Goal: Information Seeking & Learning: Learn about a topic

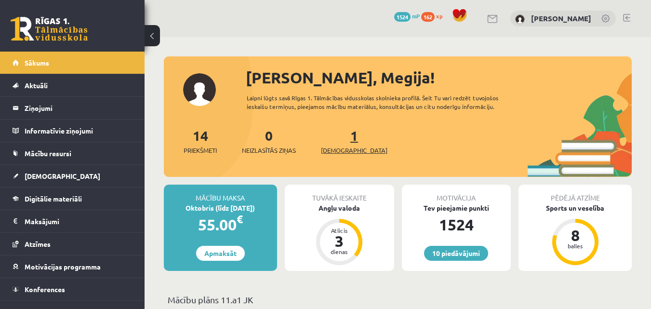
click at [333, 153] on span "[DEMOGRAPHIC_DATA]" at bounding box center [354, 150] width 66 height 10
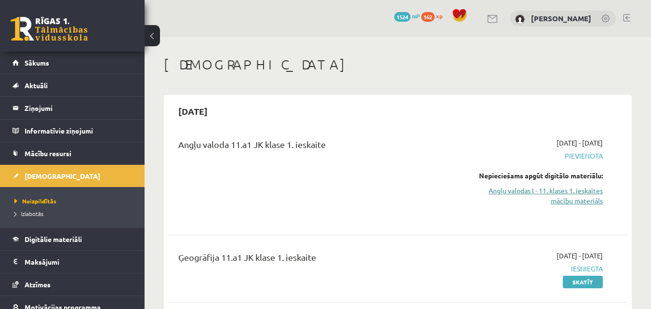
click at [557, 191] on link "Angļu valodas I - 11. klases 1. ieskaites mācību materiāls" at bounding box center [537, 195] width 132 height 20
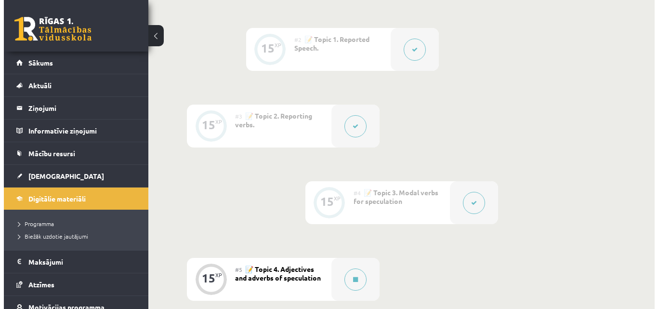
scroll to position [333, 0]
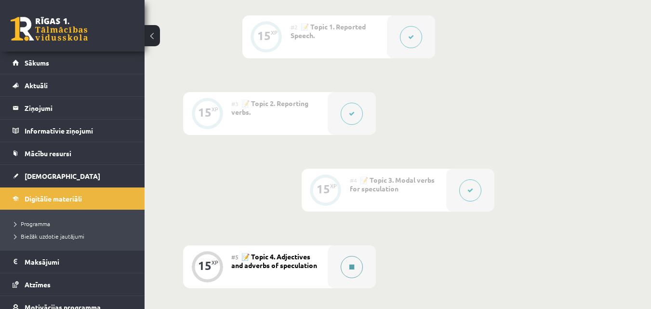
click at [362, 268] on button at bounding box center [352, 267] width 22 height 22
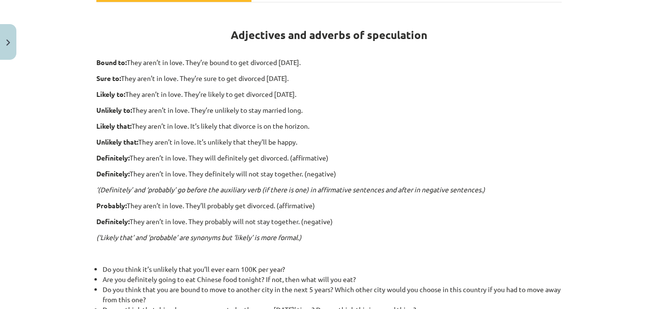
scroll to position [159, 0]
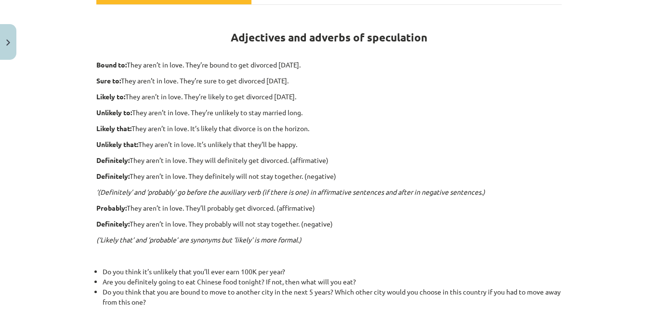
click at [641, 91] on div "Mācību tēma: Angļu valodas i - 11. klases 1. ieskaites mācību materiāls #5 📝 To…" at bounding box center [329, 154] width 658 height 309
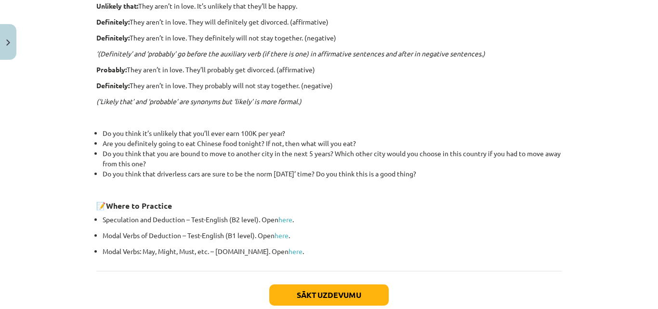
scroll to position [299, 0]
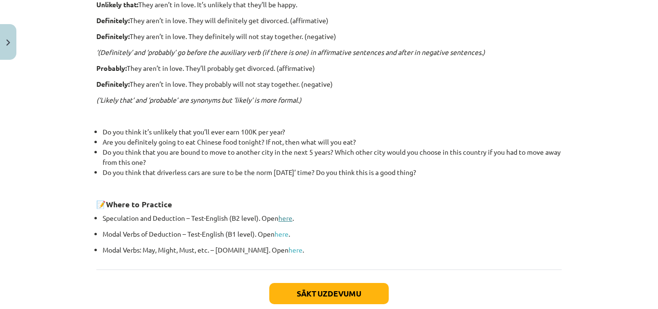
click at [279, 218] on link "here" at bounding box center [285, 217] width 14 height 9
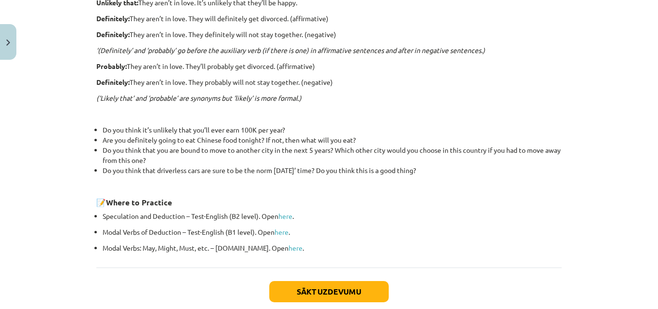
scroll to position [305, 0]
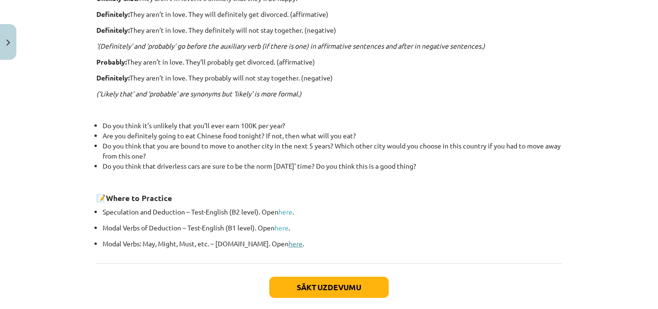
click at [289, 245] on link "here" at bounding box center [296, 243] width 14 height 9
click at [349, 290] on button "Sākt uzdevumu" at bounding box center [328, 286] width 119 height 21
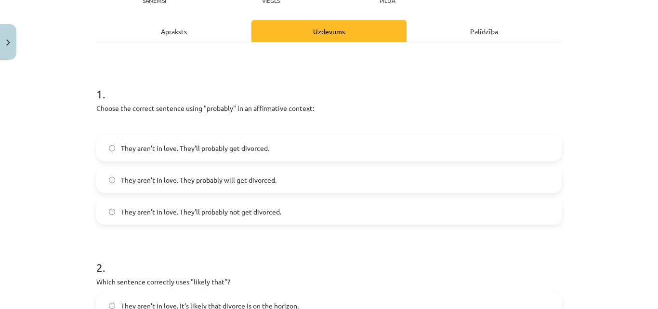
scroll to position [118, 0]
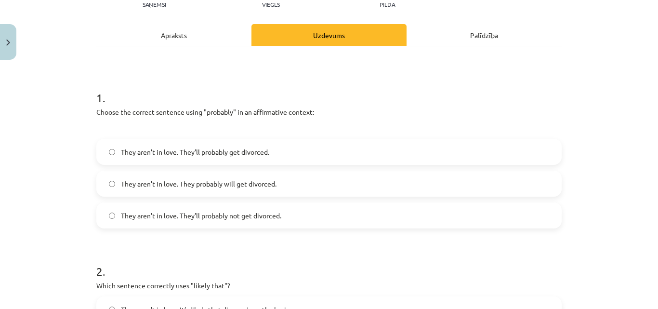
click at [455, 144] on label "They aren’t in love. They’ll probably get divorced." at bounding box center [328, 152] width 463 height 24
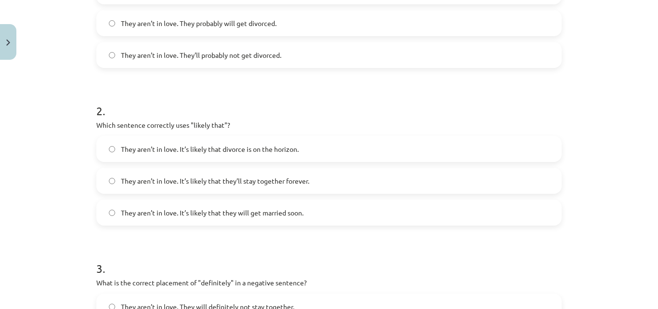
scroll to position [285, 0]
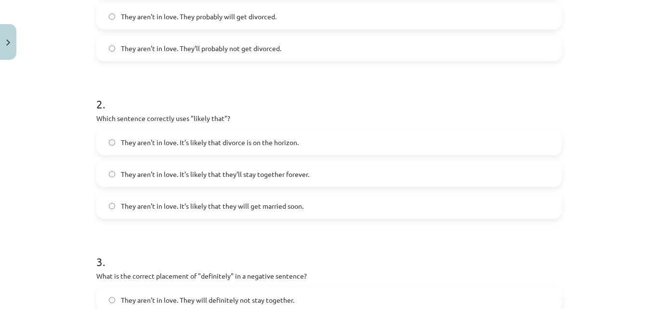
click at [434, 142] on label "They aren’t in love. It’s likely that divorce is on the horizon." at bounding box center [328, 142] width 463 height 24
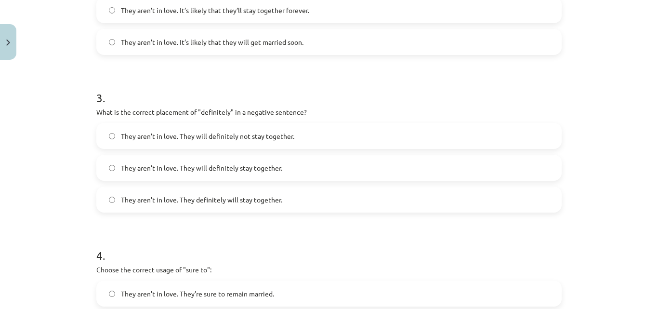
scroll to position [461, 0]
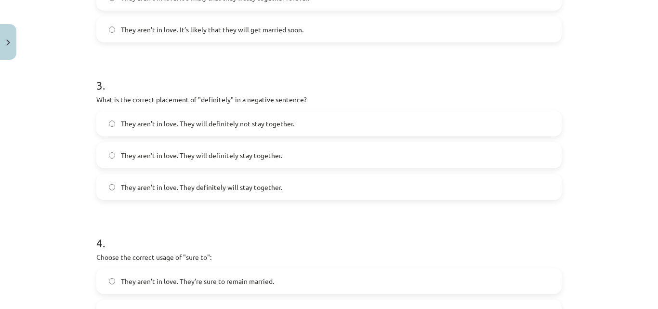
click at [485, 177] on label "They aren’t in love. They definitely will stay together." at bounding box center [328, 187] width 463 height 24
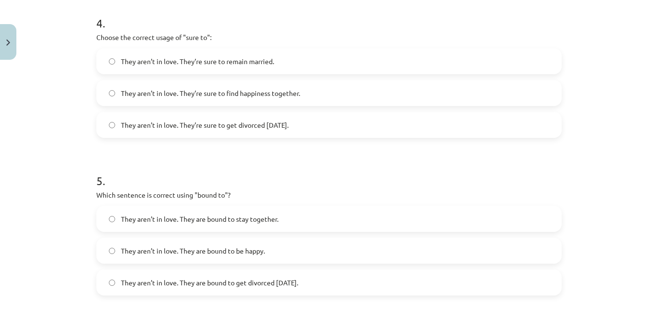
scroll to position [686, 0]
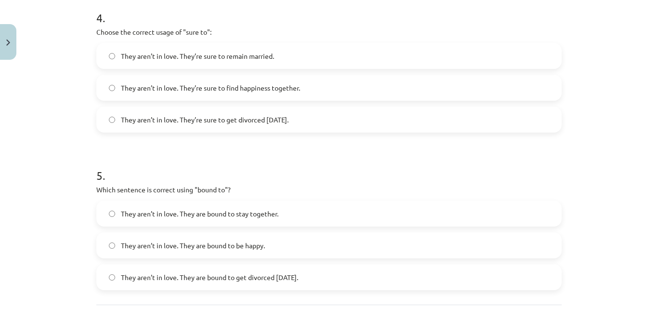
click at [498, 115] on label "They aren’t in love. They’re sure to get divorced within six months." at bounding box center [328, 119] width 463 height 24
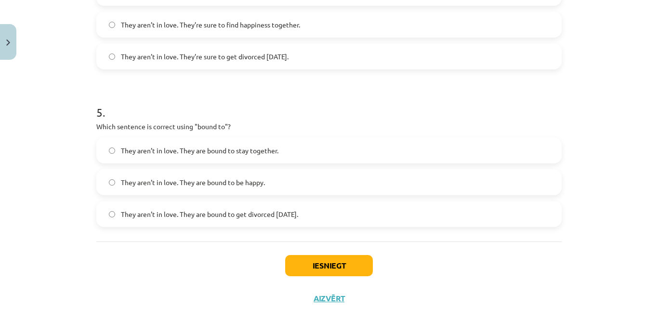
scroll to position [754, 0]
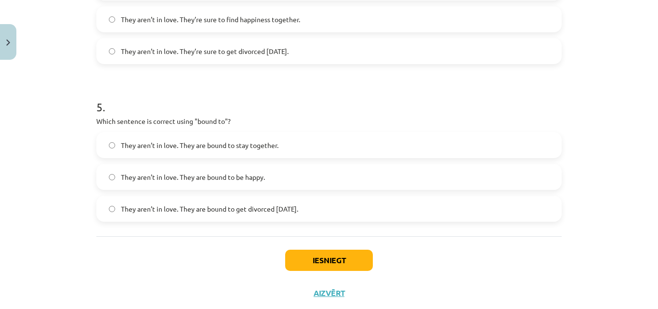
click at [495, 206] on label "They aren’t in love. They are bound to get divorced within six months." at bounding box center [328, 209] width 463 height 24
click at [339, 263] on button "Iesniegt" at bounding box center [329, 259] width 88 height 21
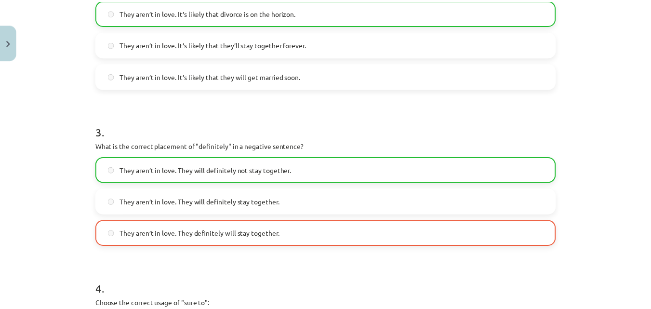
scroll to position [810, 0]
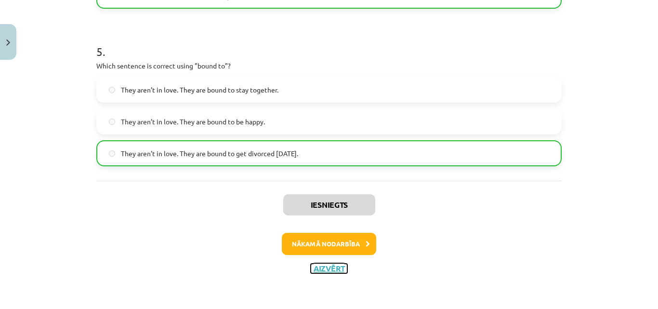
click at [337, 268] on button "Aizvērt" at bounding box center [329, 268] width 37 height 10
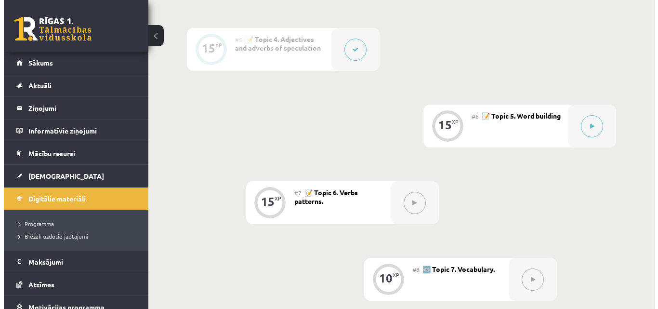
scroll to position [557, 0]
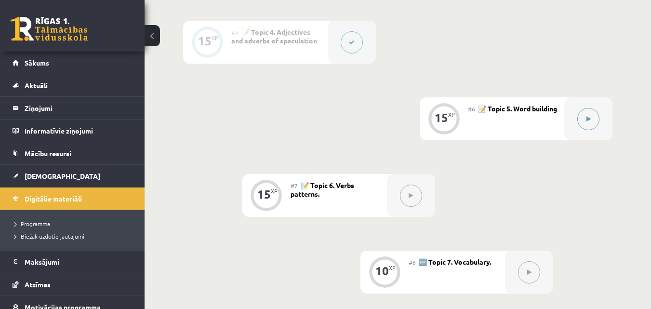
click at [576, 117] on div at bounding box center [588, 118] width 48 height 43
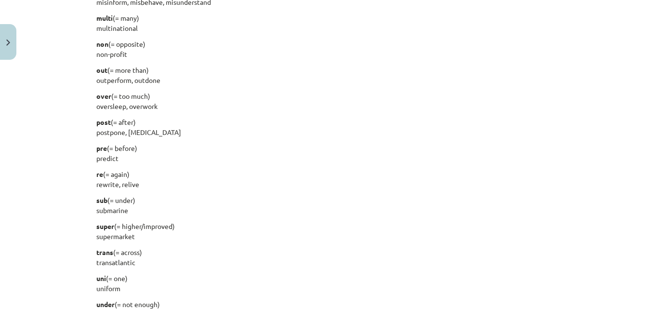
scroll to position [1264, 0]
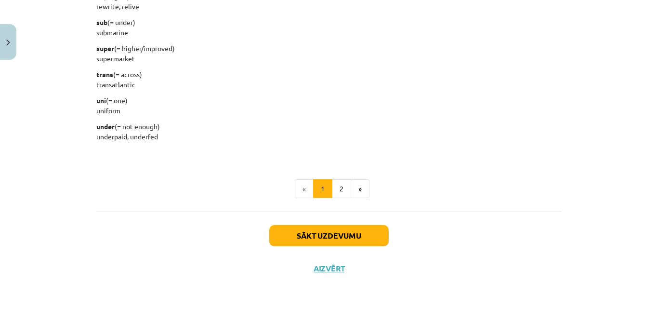
drag, startPoint x: 92, startPoint y: 123, endPoint x: 156, endPoint y: 137, distance: 65.0
copy div "Here’s a list of common prefixes with their meanings and some examples. anti (=…"
click at [341, 189] on button "2" at bounding box center [341, 188] width 19 height 19
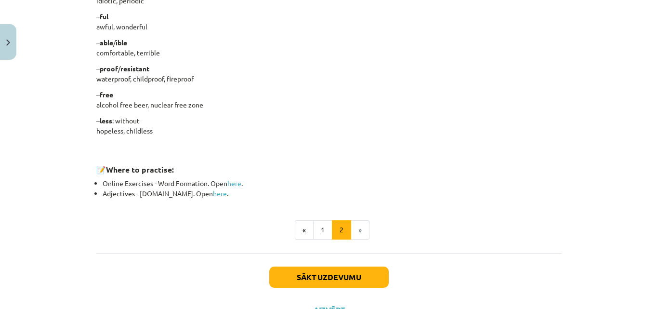
scroll to position [870, 0]
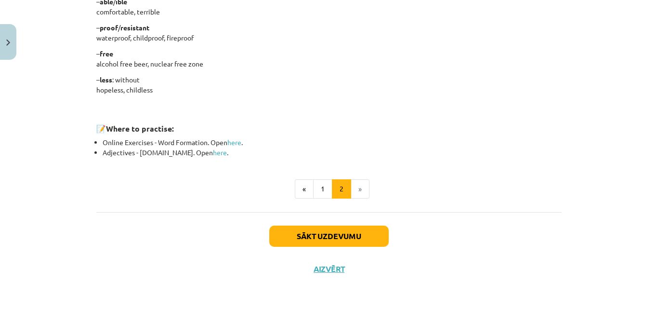
drag, startPoint x: 93, startPoint y: 133, endPoint x: 175, endPoint y: 86, distance: 94.1
copy div "Nouns – er /- or : a person who does something adviser / advisor, teacher, lear…"
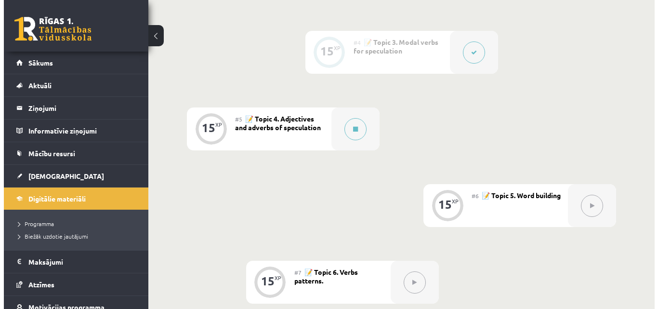
scroll to position [467, 0]
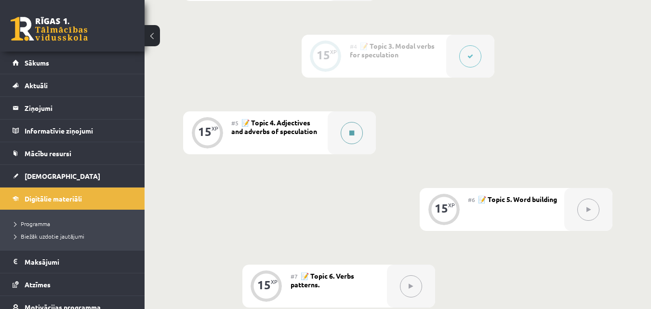
click at [351, 113] on div "0 XP #1 💡 Pirms sāc mācīties! Ievada daļa (introduction). 15 XP #2 📝 Topic 1. R…" at bounding box center [397, 133] width 429 height 656
click at [351, 113] on div at bounding box center [352, 132] width 48 height 43
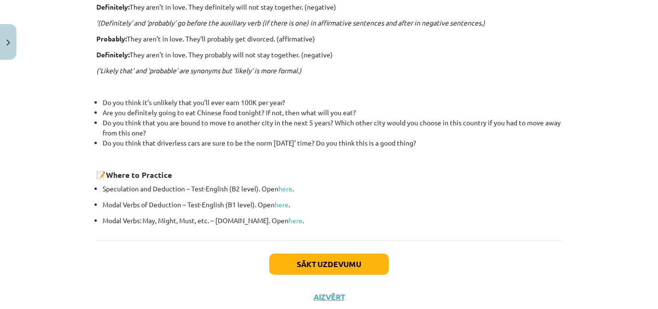
scroll to position [332, 0]
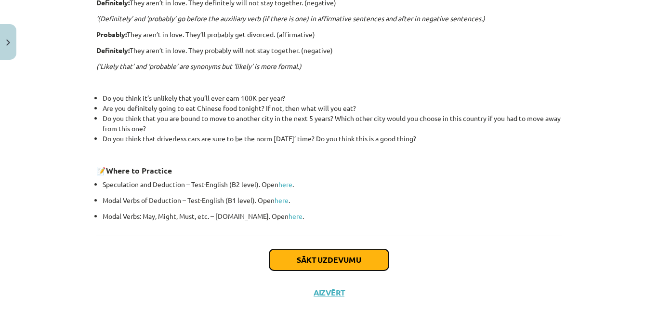
click at [348, 266] on button "Sākt uzdevumu" at bounding box center [328, 259] width 119 height 21
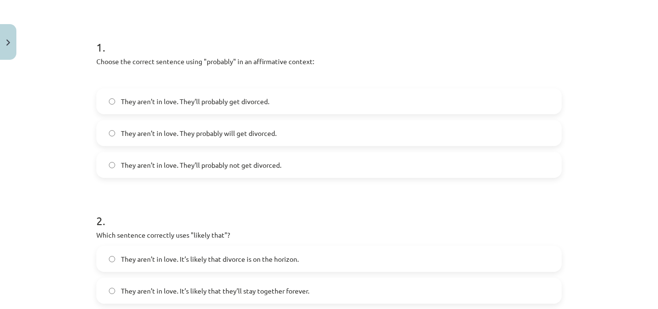
scroll to position [166, 0]
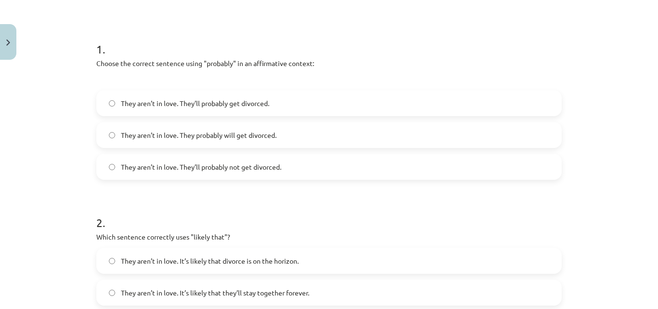
click at [312, 112] on label "They aren’t in love. They’ll probably get divorced." at bounding box center [328, 103] width 463 height 24
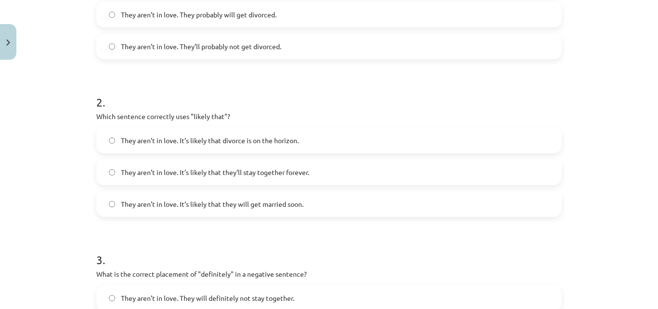
scroll to position [289, 0]
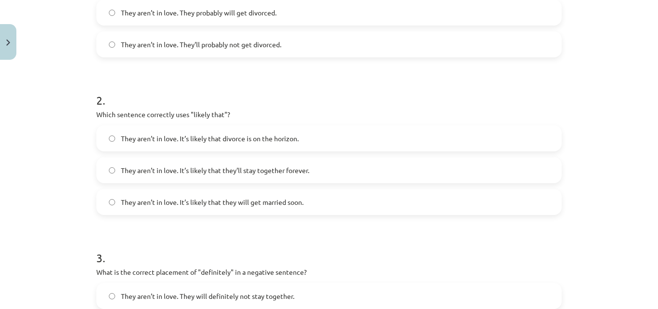
click at [322, 141] on label "They aren’t in love. It’s likely that divorce is on the horizon." at bounding box center [328, 138] width 463 height 24
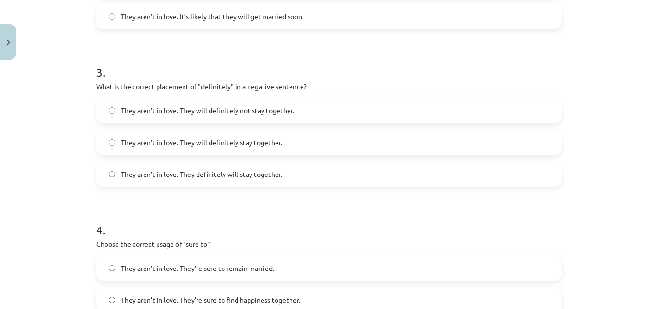
scroll to position [481, 0]
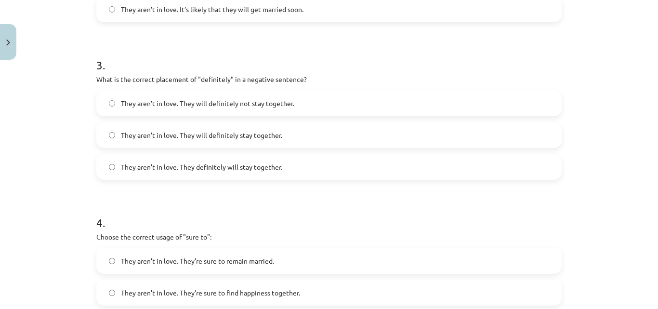
click at [287, 168] on label "They aren’t in love. They definitely will stay together." at bounding box center [328, 167] width 463 height 24
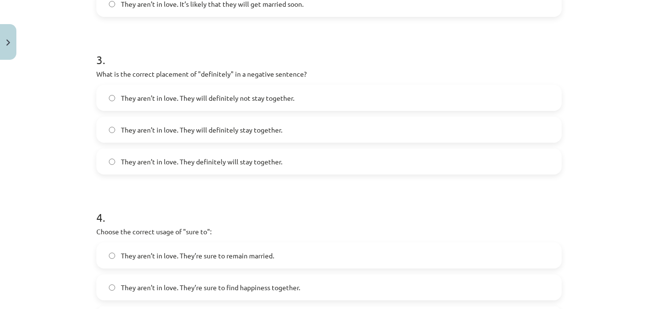
scroll to position [483, 0]
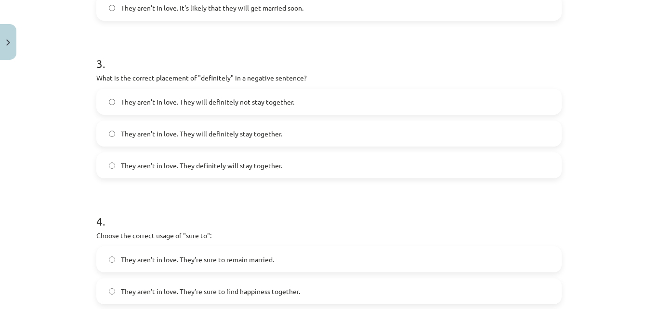
click at [526, 99] on label "They aren’t in love. They will definitely not stay together." at bounding box center [328, 102] width 463 height 24
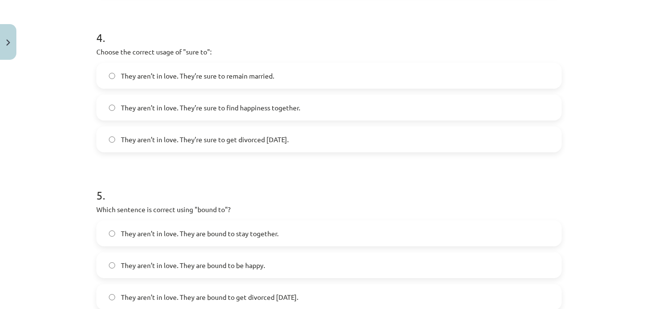
scroll to position [664, 0]
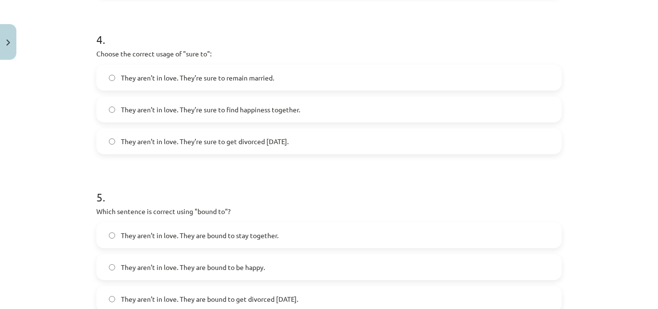
click at [341, 139] on label "They aren’t in love. They’re sure to get divorced within six months." at bounding box center [328, 141] width 463 height 24
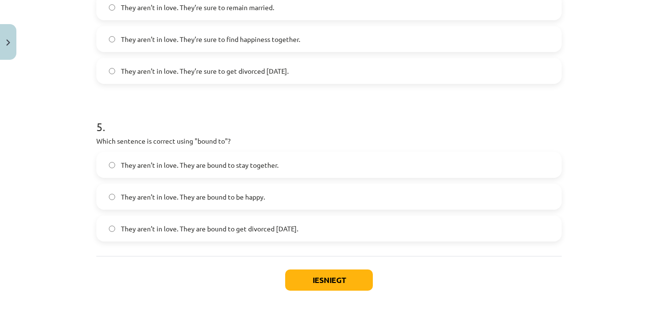
scroll to position [779, 0]
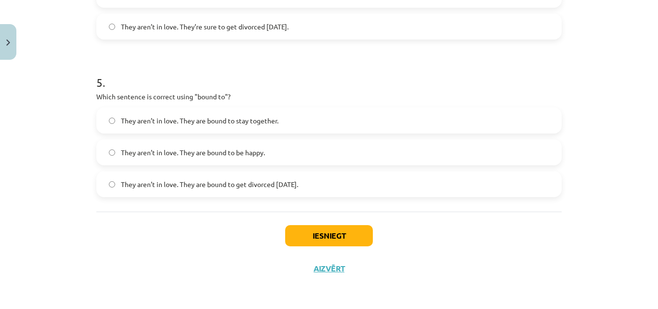
click at [298, 186] on span "They aren’t in love. They are bound to get divorced within six months." at bounding box center [209, 184] width 177 height 10
click at [329, 235] on button "Iesniegt" at bounding box center [329, 235] width 88 height 21
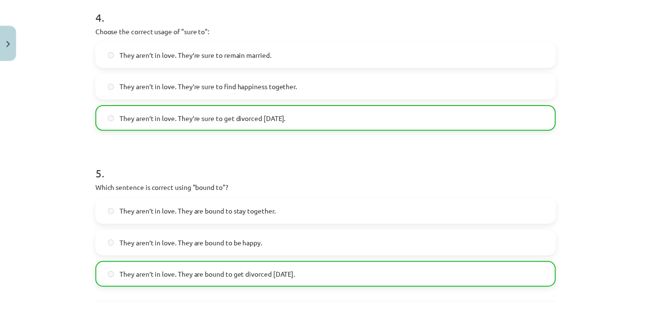
scroll to position [810, 0]
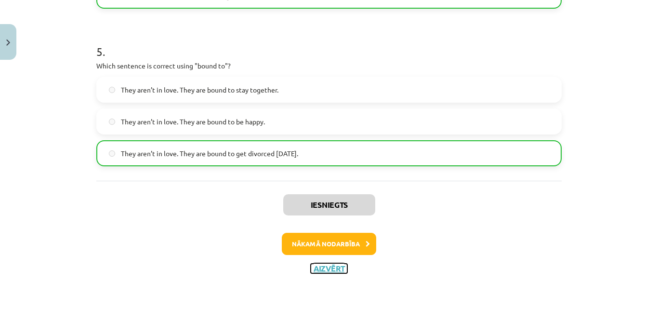
click at [333, 263] on button "Aizvērt" at bounding box center [329, 268] width 37 height 10
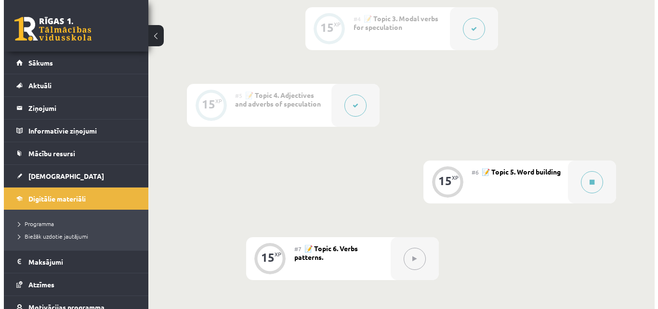
scroll to position [516, 0]
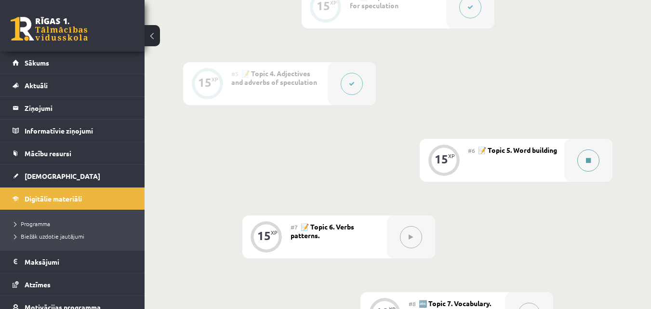
click at [591, 163] on button at bounding box center [588, 160] width 22 height 22
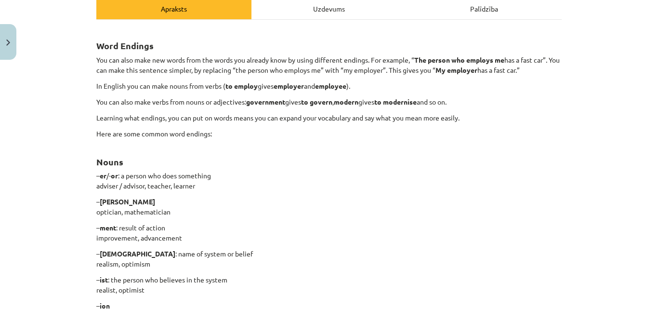
scroll to position [140, 0]
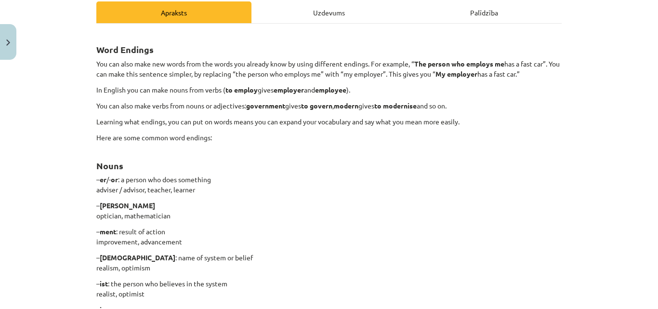
click at [369, 17] on div "Uzdevums" at bounding box center [328, 12] width 155 height 22
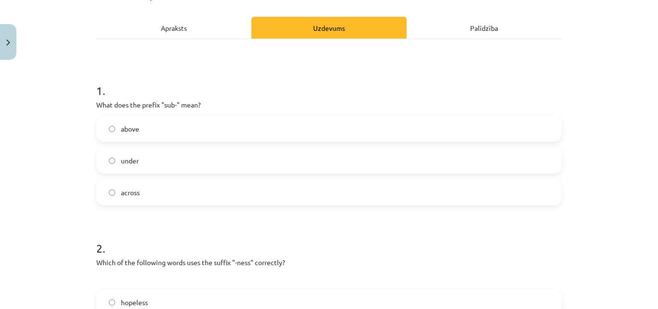
scroll to position [127, 0]
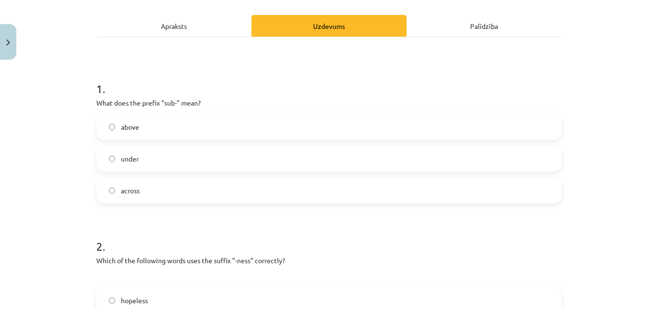
click at [219, 155] on label "under" at bounding box center [328, 158] width 463 height 24
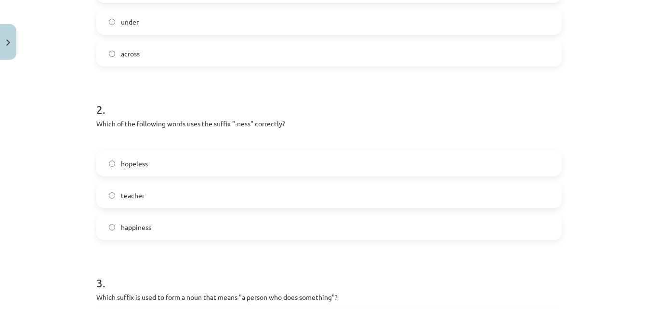
scroll to position [269, 0]
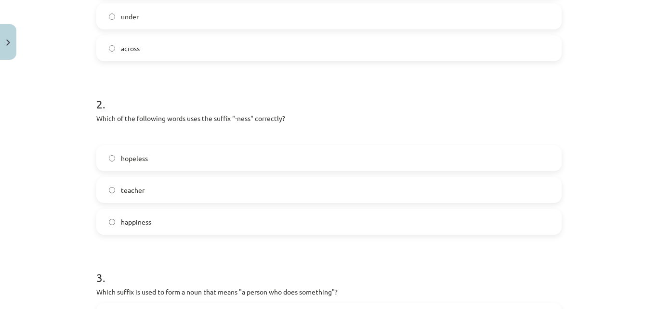
click at [239, 216] on label "happiness" at bounding box center [328, 222] width 463 height 24
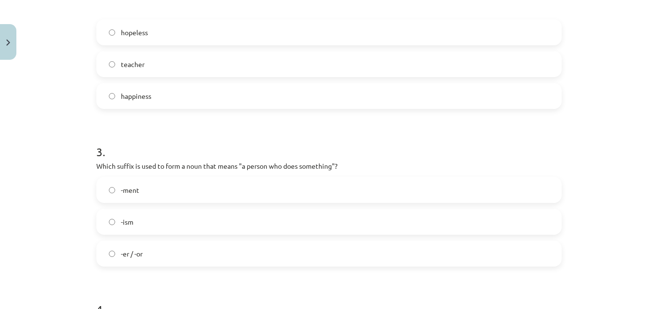
scroll to position [402, 0]
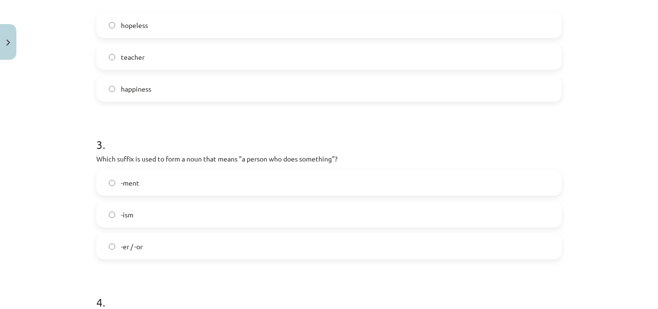
click at [178, 241] on label "-er / -or" at bounding box center [328, 246] width 463 height 24
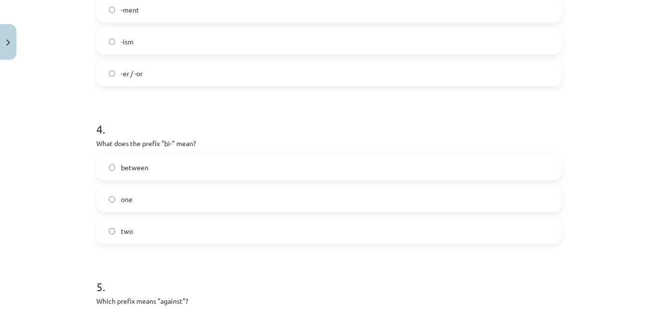
scroll to position [587, 0]
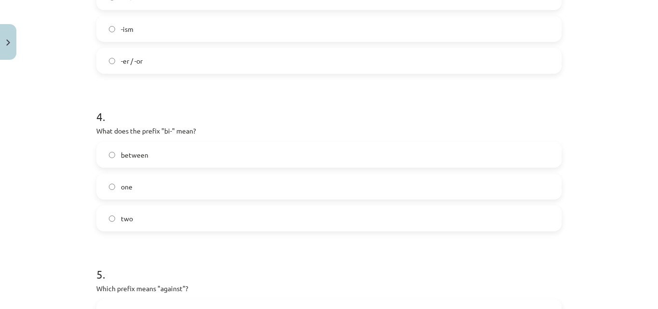
click at [230, 161] on label "between" at bounding box center [328, 155] width 463 height 24
click at [145, 216] on label "two" at bounding box center [328, 218] width 463 height 24
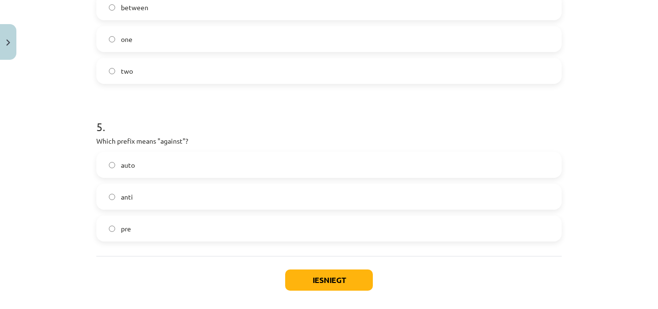
scroll to position [758, 0]
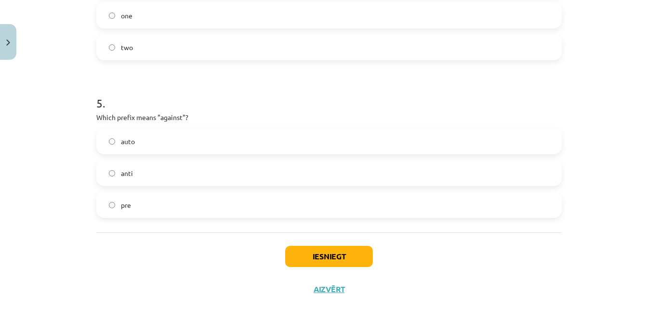
click at [213, 140] on label "auto" at bounding box center [328, 141] width 463 height 24
click at [138, 171] on label "anti" at bounding box center [328, 173] width 463 height 24
click at [304, 252] on button "Iesniegt" at bounding box center [329, 256] width 88 height 21
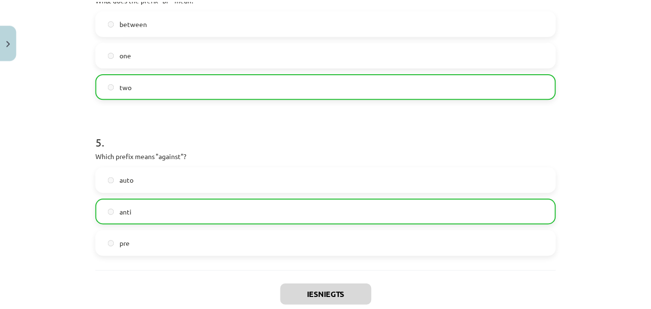
scroll to position [810, 0]
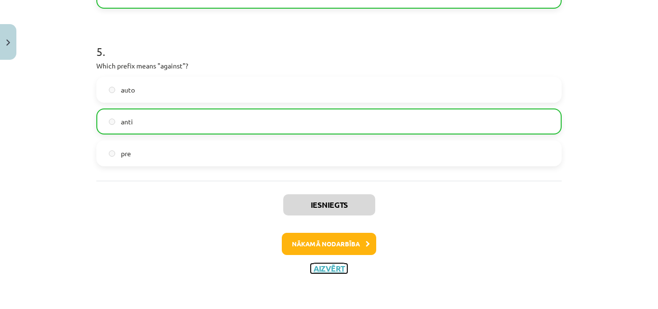
click at [325, 271] on button "Aizvērt" at bounding box center [329, 268] width 37 height 10
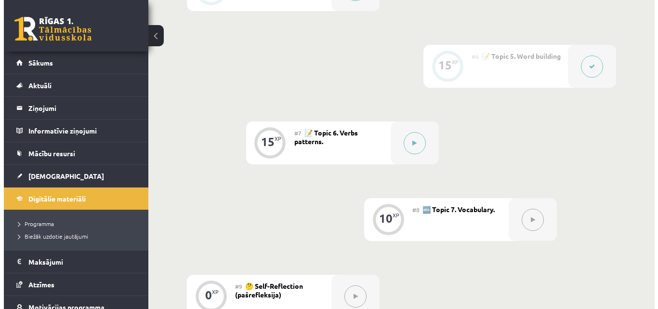
scroll to position [643, 0]
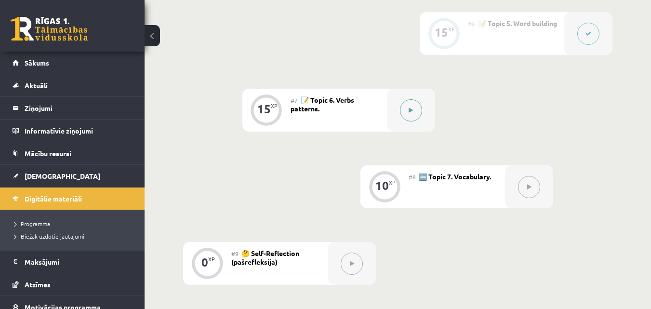
click at [414, 119] on button at bounding box center [411, 110] width 22 height 22
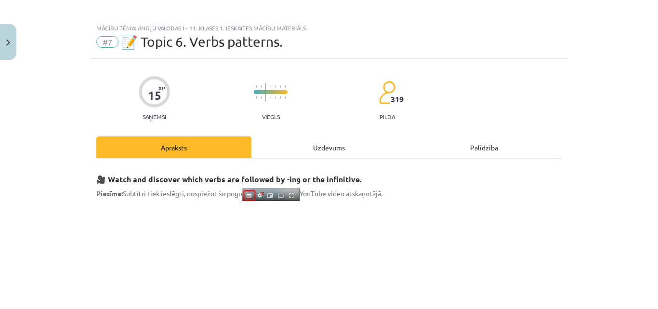
scroll to position [0, 0]
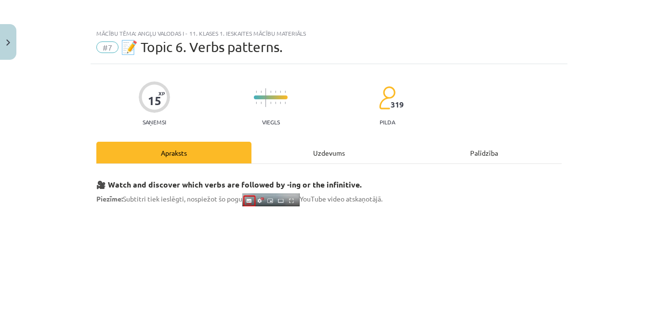
drag, startPoint x: 650, startPoint y: 33, endPoint x: 655, endPoint y: 32, distance: 4.8
click at [650, 32] on div "Mācību tēma: Angļu valodas i - 11. klases 1. ieskaites mācību materiāls #7 📝 To…" at bounding box center [329, 154] width 658 height 309
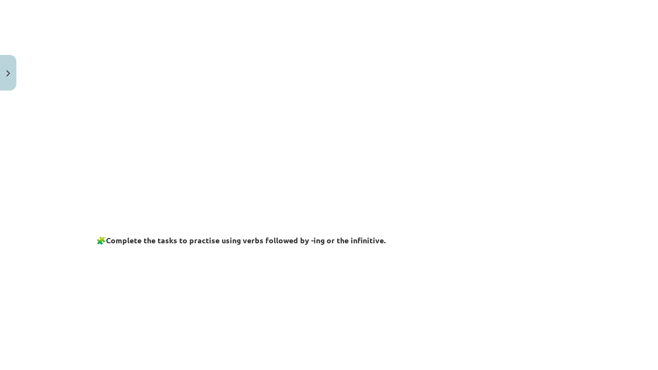
scroll to position [515, 0]
